Goal: Task Accomplishment & Management: Complete application form

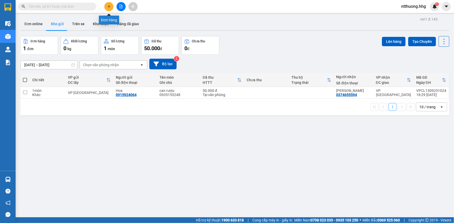
click at [110, 7] on icon "plus" at bounding box center [109, 7] width 4 height 4
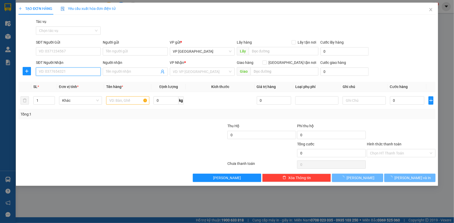
click at [77, 72] on input "SĐT Người Nhận" at bounding box center [68, 72] width 65 height 8
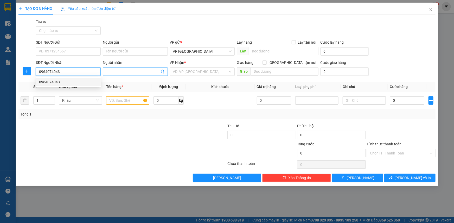
type input "0964074043"
click at [129, 72] on input "Người nhận" at bounding box center [132, 72] width 53 height 6
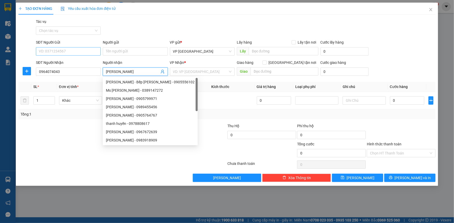
type input "[PERSON_NAME]"
click at [63, 53] on input "SĐT Người Gửi" at bounding box center [68, 51] width 65 height 8
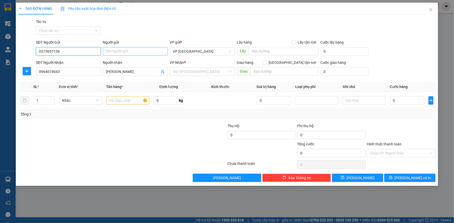
type input "0373657136"
click at [118, 54] on input "Người gửi" at bounding box center [135, 51] width 65 height 8
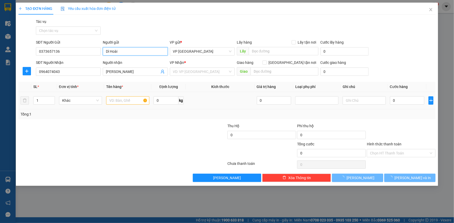
type input "Dì Hoài"
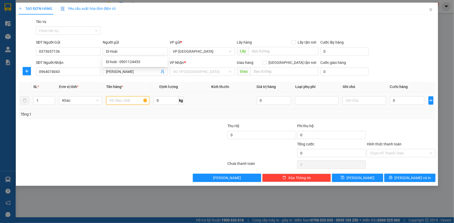
click at [132, 99] on input "text" at bounding box center [127, 100] width 43 height 8
type input "xốp,bì trắng"
type input "2"
click at [52, 99] on icon "up" at bounding box center [52, 99] width 2 height 1
click at [413, 99] on input "0" at bounding box center [407, 100] width 35 height 8
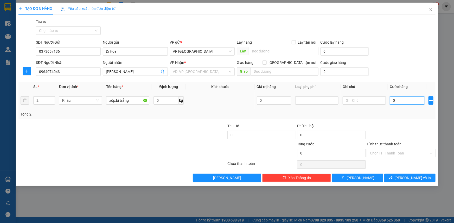
type input "8"
type input "80"
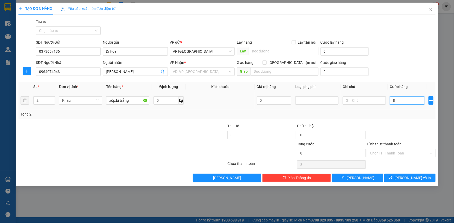
type input "80"
type input "800"
type input "8.000"
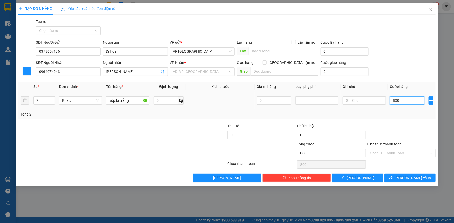
type input "8.000"
type input "80.000"
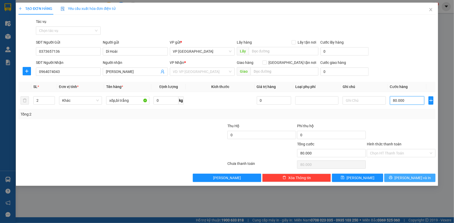
type input "80.000"
click at [421, 178] on button "[PERSON_NAME] và In" at bounding box center [409, 178] width 51 height 8
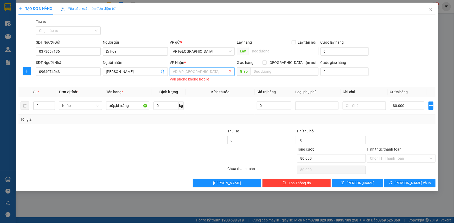
click at [218, 70] on input "search" at bounding box center [200, 72] width 55 height 8
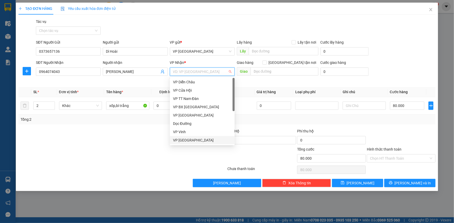
click at [196, 139] on div "VP [GEOGRAPHIC_DATA]" at bounding box center [202, 141] width 59 height 6
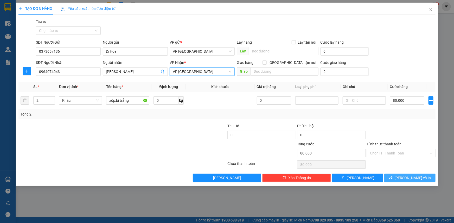
click at [399, 181] on button "[PERSON_NAME] và In" at bounding box center [409, 178] width 51 height 8
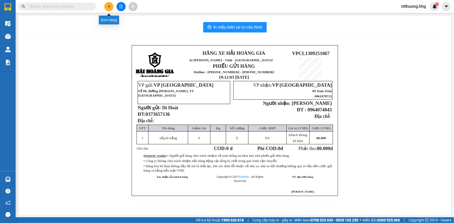
click at [111, 5] on icon "plus" at bounding box center [109, 7] width 4 height 4
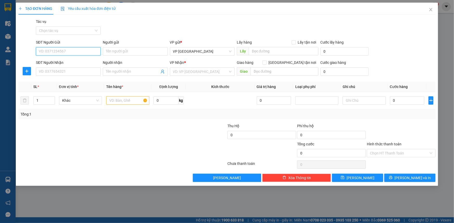
click at [85, 53] on input "SĐT Người Gửi" at bounding box center [68, 51] width 65 height 8
type input "0389345590"
click at [81, 62] on div "0389345590 - [PERSON_NAME]" at bounding box center [68, 62] width 59 height 6
type input "[PERSON_NAME]"
type input "0389345590"
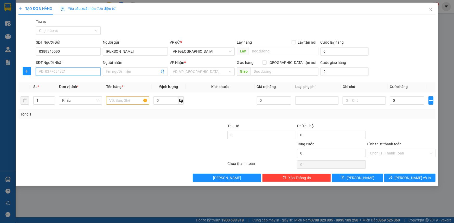
click at [78, 73] on input "SĐT Người Nhận" at bounding box center [68, 72] width 65 height 8
drag, startPoint x: 72, startPoint y: 52, endPoint x: 64, endPoint y: 50, distance: 7.4
click at [64, 50] on input "0389345590" at bounding box center [68, 51] width 65 height 8
paste input "0389345590"
type input "0389345590"
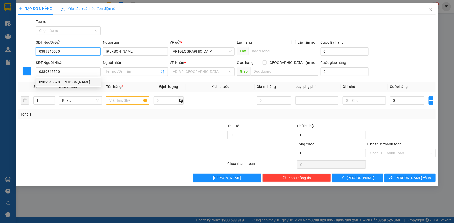
click at [78, 51] on input "0389345590" at bounding box center [68, 51] width 65 height 8
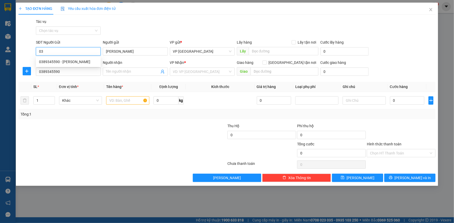
type input "0"
click at [56, 61] on div "0389345590 - [PERSON_NAME]" at bounding box center [68, 62] width 59 height 6
type input "0389345590"
click at [64, 74] on input "0389345590" at bounding box center [68, 72] width 65 height 8
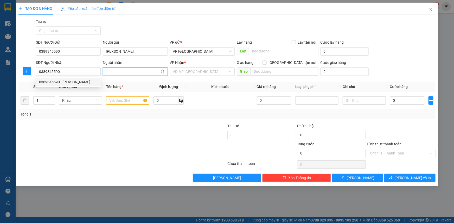
click at [128, 73] on input "Người nhận" at bounding box center [132, 72] width 53 height 6
click at [75, 73] on input "0389345590" at bounding box center [68, 72] width 65 height 8
click at [64, 81] on div "0389345590 - [PERSON_NAME]" at bounding box center [68, 82] width 59 height 6
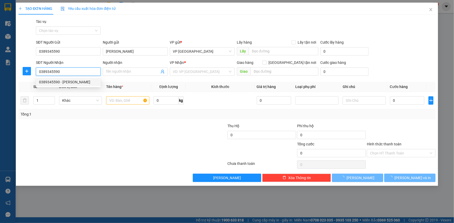
type input "[PERSON_NAME]"
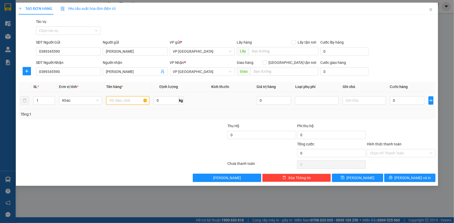
click at [125, 101] on input "text" at bounding box center [127, 100] width 43 height 8
type input "ct"
click at [409, 100] on input "0" at bounding box center [407, 100] width 35 height 8
type input "4"
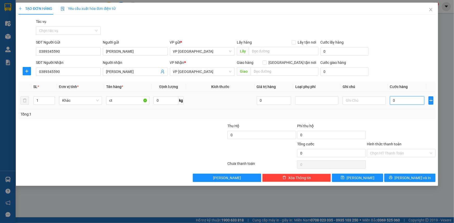
type input "4"
type input "40"
type input "400"
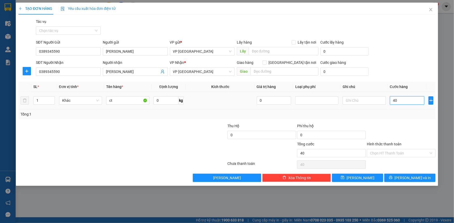
type input "400"
type input "4.000"
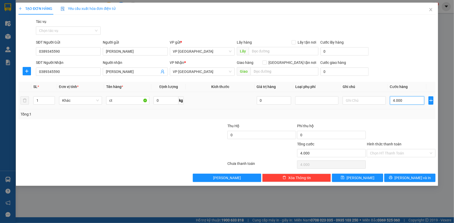
type input "40.000"
click at [385, 155] on input "Hình thức thanh toán" at bounding box center [399, 154] width 59 height 8
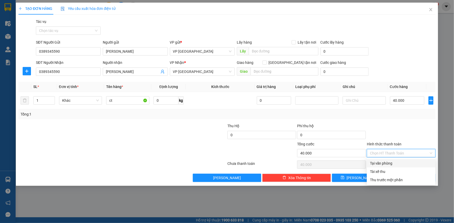
click at [386, 163] on div "Tại văn phòng" at bounding box center [401, 164] width 62 height 6
type input "0"
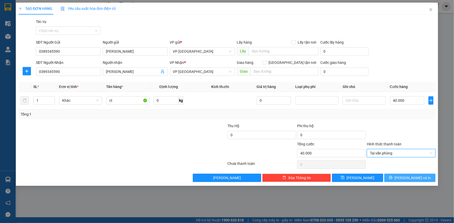
click at [417, 180] on span "[PERSON_NAME] và In" at bounding box center [412, 178] width 36 height 6
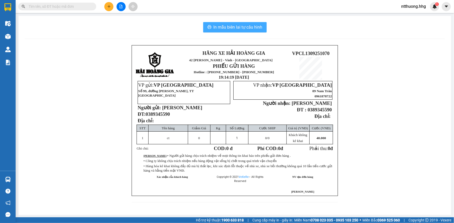
click at [258, 24] on span "In mẫu biên lai tự cấu hình" at bounding box center [237, 27] width 49 height 7
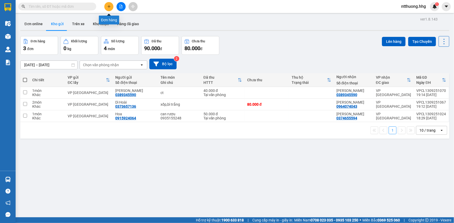
click at [109, 6] on icon "plus" at bounding box center [108, 6] width 3 height 0
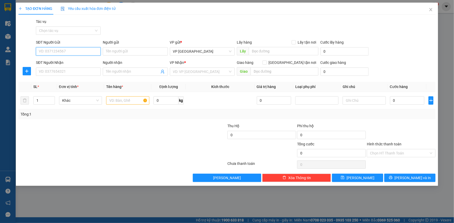
click at [92, 53] on input "SĐT Người Gửi" at bounding box center [68, 51] width 65 height 8
click at [135, 49] on input "Người gửi" at bounding box center [135, 51] width 65 height 8
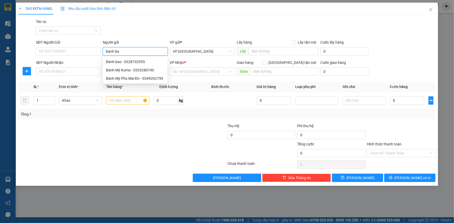
type input "bánh bao"
click at [141, 63] on div "Bánh bao - 0328732955" at bounding box center [135, 62] width 59 height 6
type input "0328732955"
type input "Bánh bao"
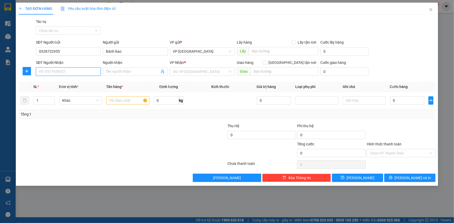
click at [86, 72] on input "SĐT Người Nhận" at bounding box center [68, 72] width 65 height 8
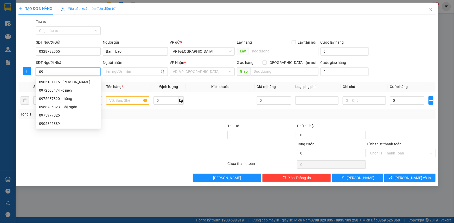
type input "0"
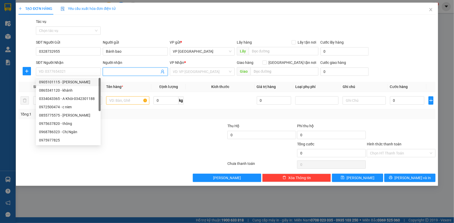
click at [139, 70] on input "Người nhận" at bounding box center [132, 72] width 53 height 6
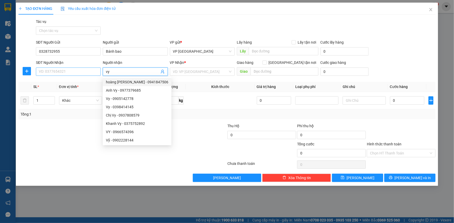
type input "vy"
click at [63, 71] on input "SĐT Người Nhận" at bounding box center [68, 72] width 65 height 8
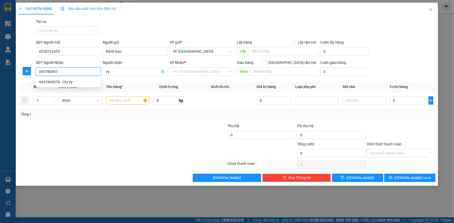
type input "0937808579"
click at [74, 83] on div "0937808579 - Chị Vy" at bounding box center [68, 82] width 59 height 6
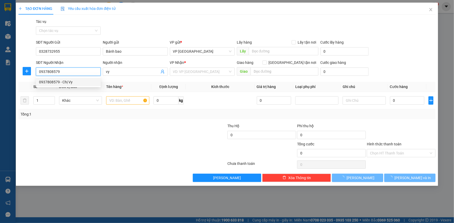
type input "Chị Vy"
type input "QUẢNG NGÃI"
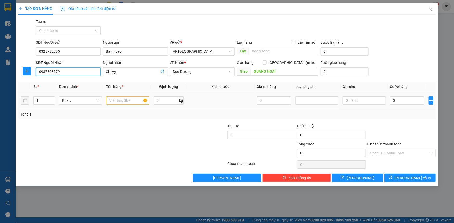
type input "0937808579"
click at [126, 100] on input "text" at bounding box center [127, 100] width 43 height 8
type input "xốp"
type input "2"
click at [52, 99] on icon "up" at bounding box center [52, 100] width 2 height 2
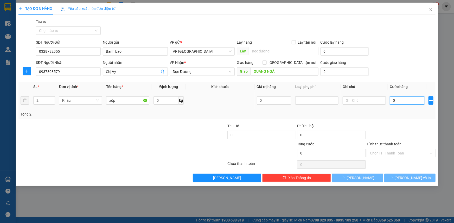
click at [401, 101] on input "0" at bounding box center [407, 100] width 35 height 8
type input "1"
type input "14"
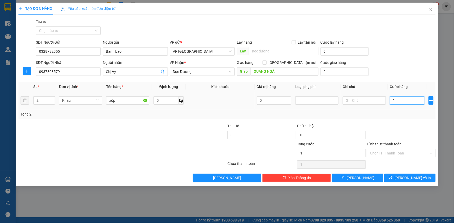
type input "14"
type input "140"
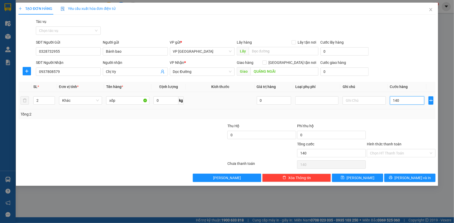
type input "1.400"
type input "14.000"
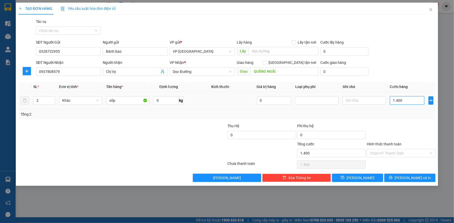
type input "14.000"
type input "140.000"
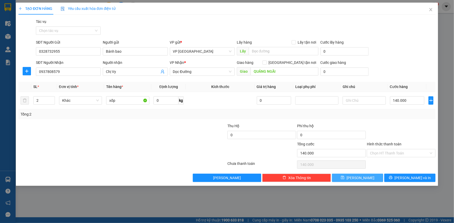
click at [367, 179] on button "[PERSON_NAME]" at bounding box center [357, 178] width 51 height 8
type input "1"
type input "0"
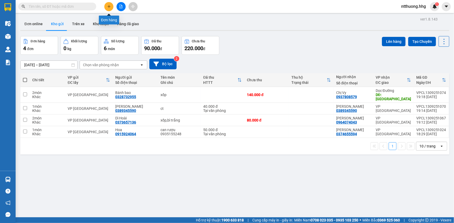
click at [110, 7] on icon "plus" at bounding box center [109, 7] width 4 height 4
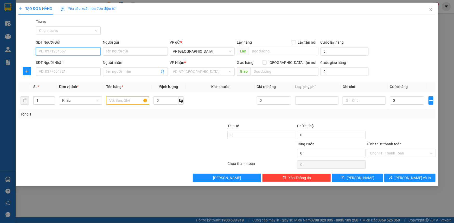
click at [84, 51] on input "SĐT Người Gửi" at bounding box center [68, 51] width 65 height 8
type input "0394634991"
click at [117, 53] on input "Người gửi" at bounding box center [135, 51] width 65 height 8
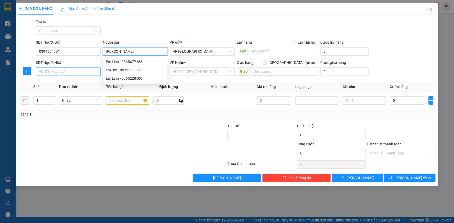
type input "[PERSON_NAME]"
click at [70, 73] on input "SĐT Người Nhận" at bounding box center [68, 72] width 65 height 8
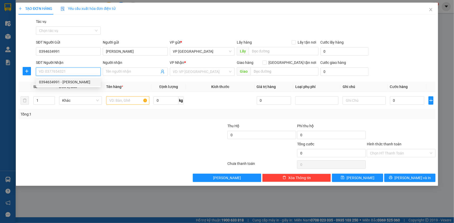
click at [47, 83] on div "0394634991 - [PERSON_NAME]" at bounding box center [68, 82] width 59 height 6
type input "0394634991"
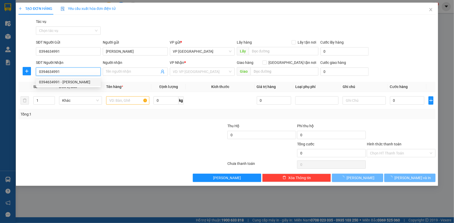
type input "[PERSON_NAME]"
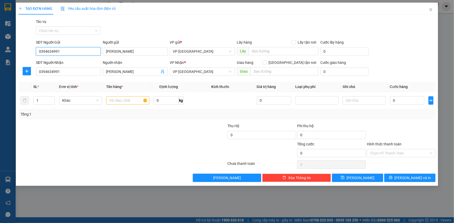
click at [81, 53] on input "0394634991" at bounding box center [68, 51] width 65 height 8
type input "0"
type input "0931394487"
click at [70, 63] on div "0931394487 - [PERSON_NAME]" at bounding box center [68, 62] width 59 height 6
type input "[PERSON_NAME]"
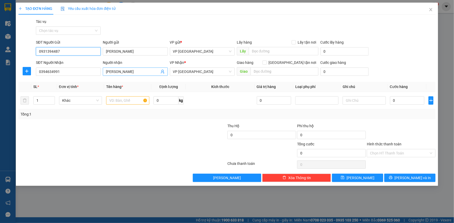
type input "0931394487"
click at [106, 72] on span "[PERSON_NAME]" at bounding box center [135, 72] width 65 height 8
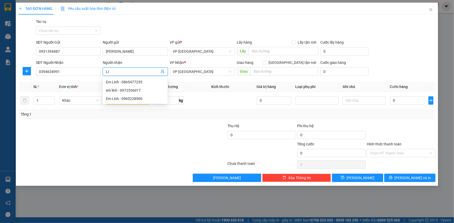
type input "L"
type input "[PERSON_NAME]"
click at [400, 103] on input "0" at bounding box center [407, 100] width 35 height 8
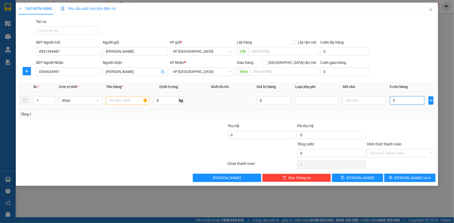
type input "7"
type input "70"
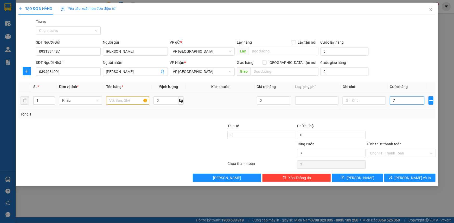
type input "70"
type input "700"
type input "7.000"
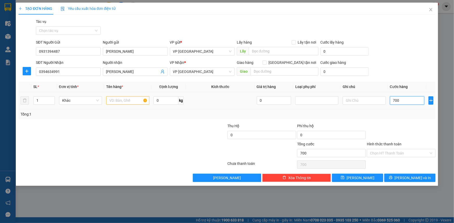
type input "7.000"
type input "70.000"
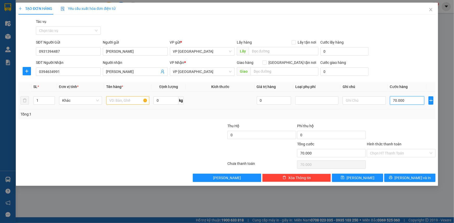
type input "70.000"
click at [124, 101] on input "text" at bounding box center [127, 100] width 43 height 8
type input "xốp,bì"
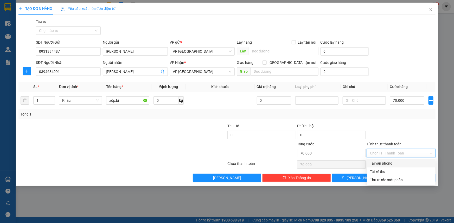
click at [416, 153] on input "Hình thức thanh toán" at bounding box center [399, 154] width 59 height 8
click at [409, 164] on div "Tại văn phòng" at bounding box center [401, 164] width 62 height 6
type input "0"
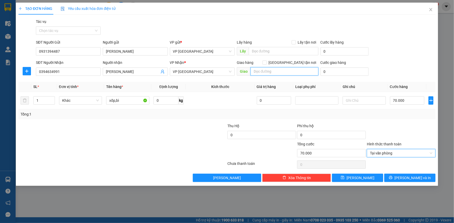
click at [275, 72] on input "text" at bounding box center [284, 71] width 68 height 8
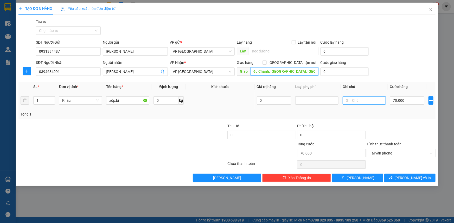
type input "08 Hồ Biểu Chánh, [GEOGRAPHIC_DATA], [GEOGRAPHIC_DATA]"
click at [365, 102] on input "text" at bounding box center [363, 100] width 43 height 8
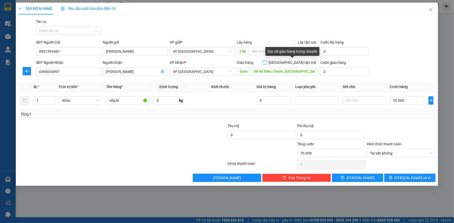
click at [266, 63] on input "[GEOGRAPHIC_DATA] tận nơi" at bounding box center [264, 63] width 4 height 4
checkbox input "true"
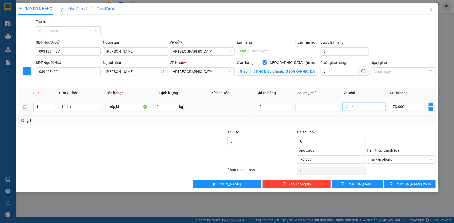
click at [366, 106] on input "text" at bounding box center [363, 107] width 43 height 8
type input "chưa tính phí ship"
click at [422, 185] on button "[PERSON_NAME] và In" at bounding box center [409, 184] width 51 height 8
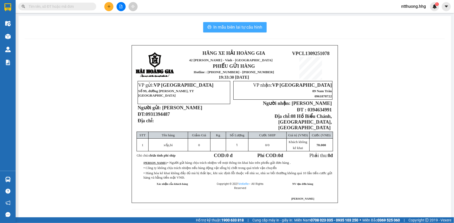
click at [233, 28] on span "In mẫu biên lai tự cấu hình" at bounding box center [237, 27] width 49 height 7
